Goal: Navigation & Orientation: Go to known website

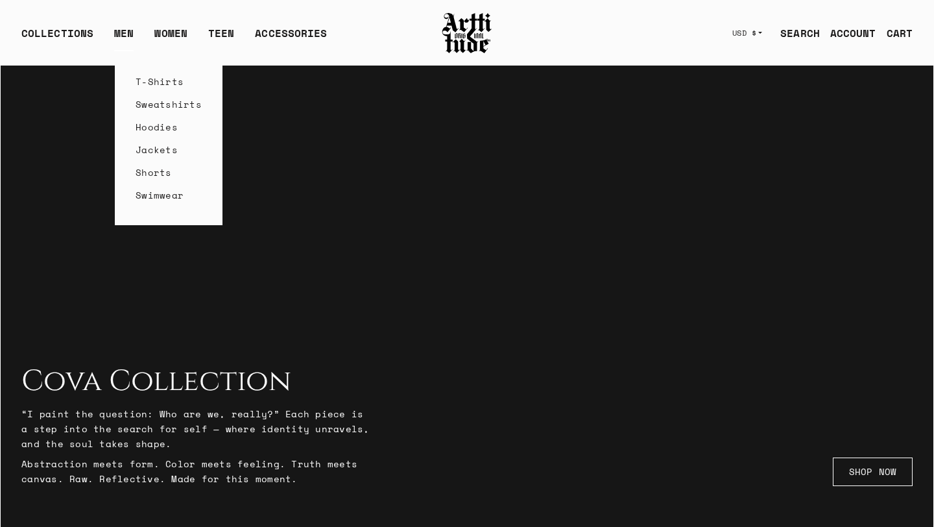
click at [143, 79] on link "T-Shirts" at bounding box center [169, 81] width 66 height 23
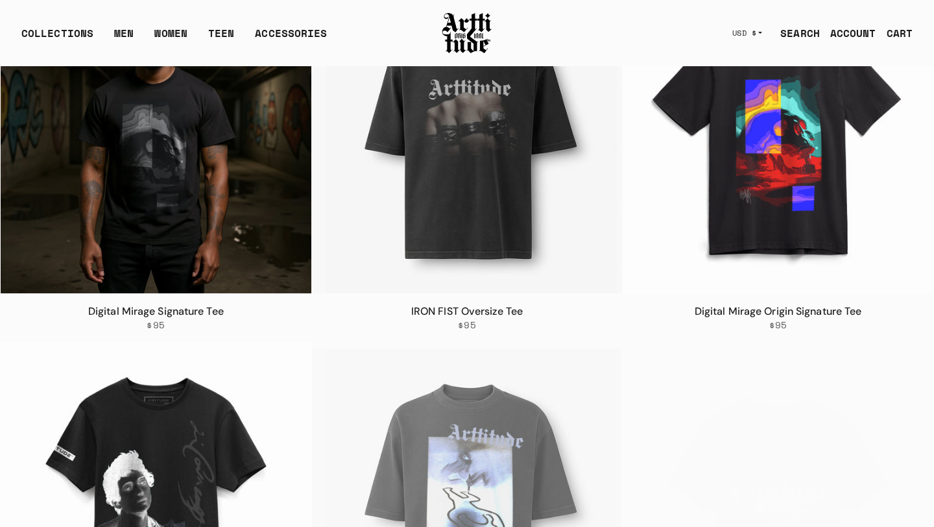
scroll to position [221, 0]
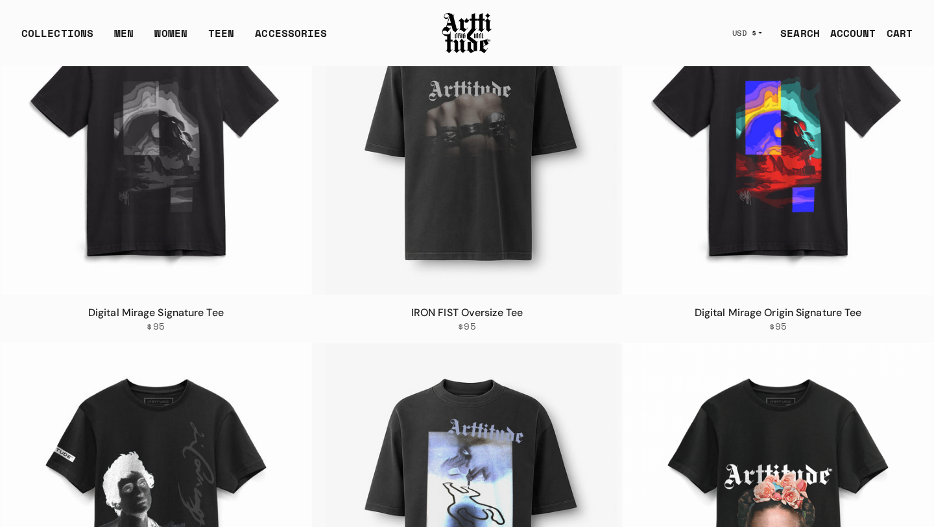
click at [458, 24] on img at bounding box center [467, 33] width 52 height 44
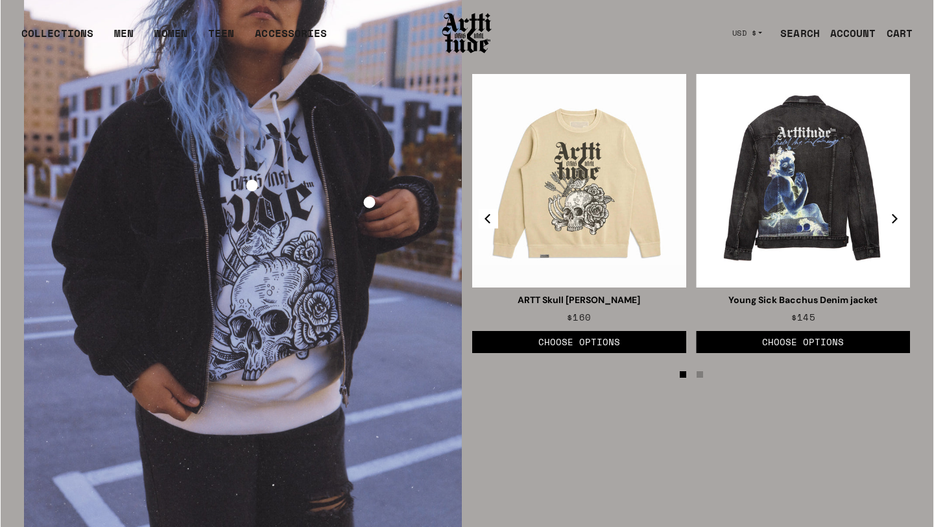
scroll to position [2172, 0]
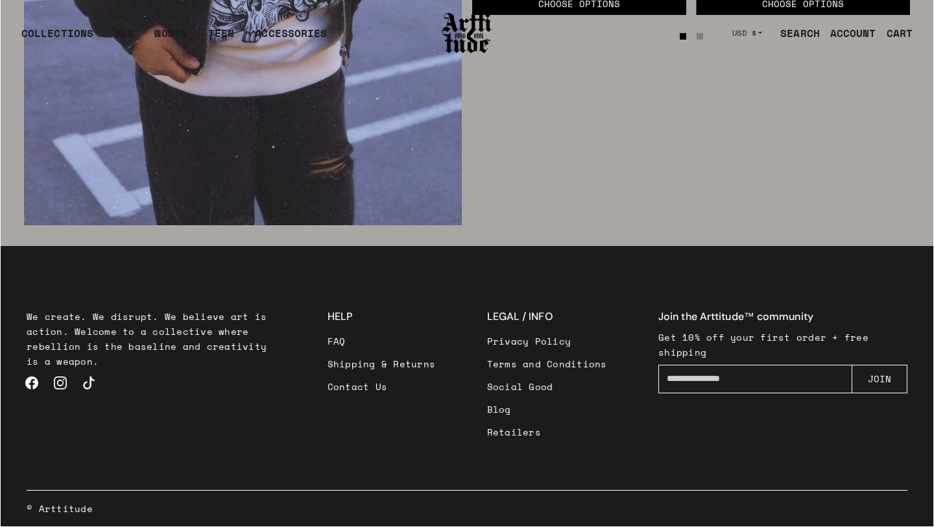
click at [62, 382] on link "Instagram" at bounding box center [60, 383] width 29 height 29
